Goal: Navigation & Orientation: Find specific page/section

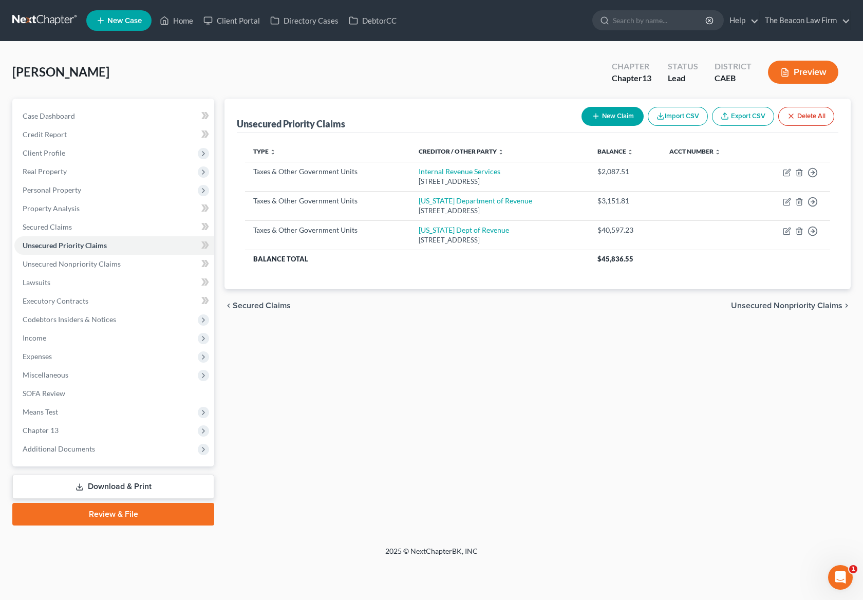
click at [47, 24] on link at bounding box center [45, 20] width 66 height 18
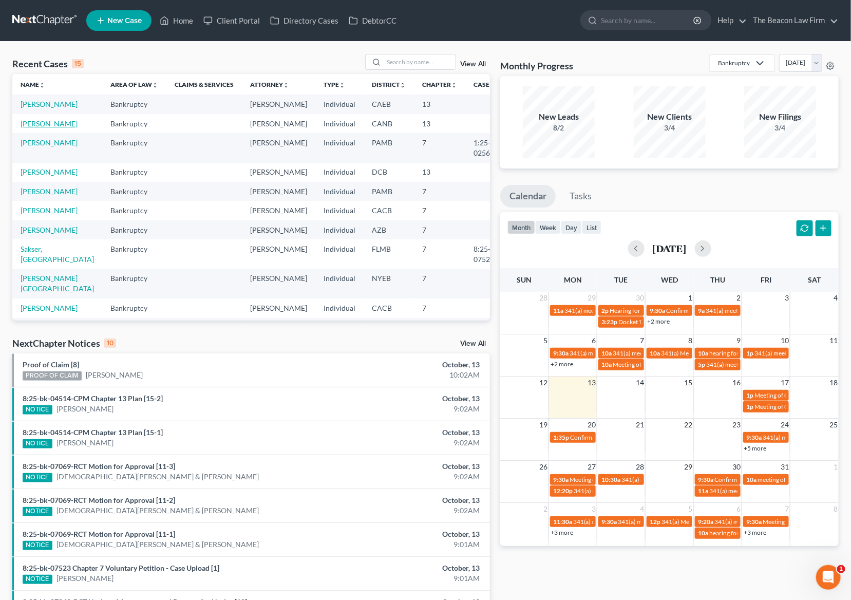
click at [31, 128] on link "[PERSON_NAME]" at bounding box center [49, 123] width 57 height 9
